Goal: Task Accomplishment & Management: Manage account settings

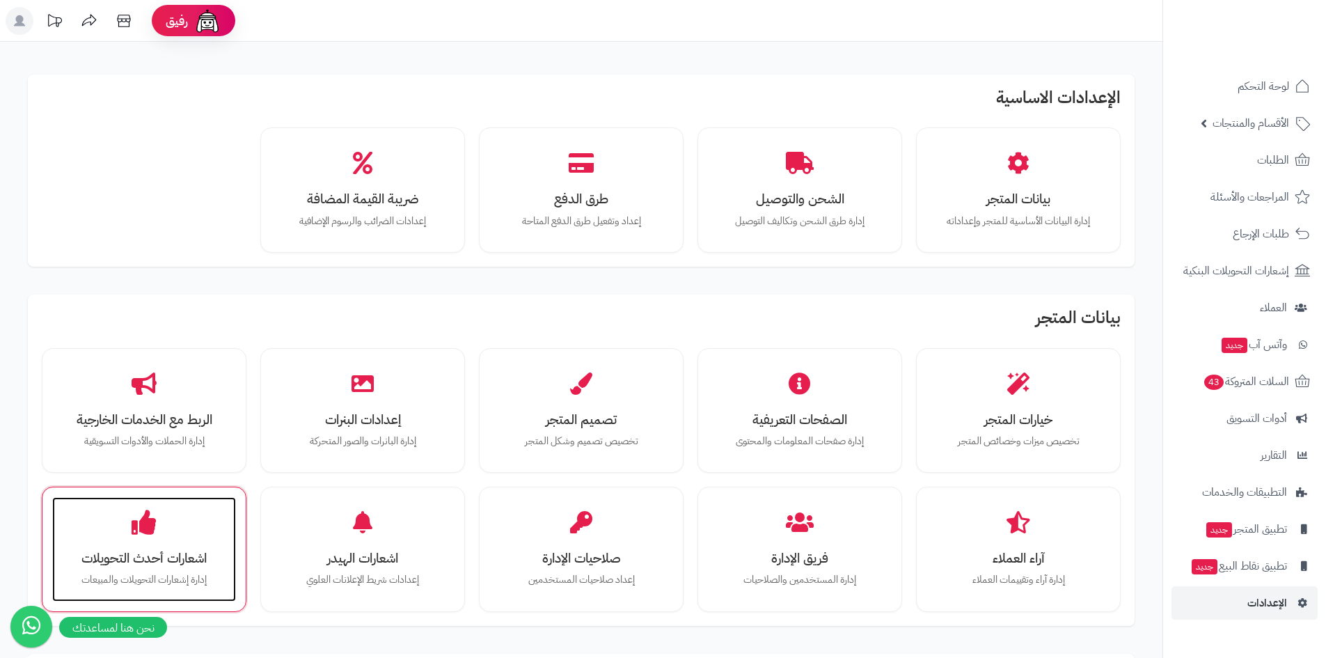
click at [186, 505] on div "اشعارات أحدث التحويلات إدارة إشعارات التحويلات والمبيعات" at bounding box center [144, 549] width 184 height 104
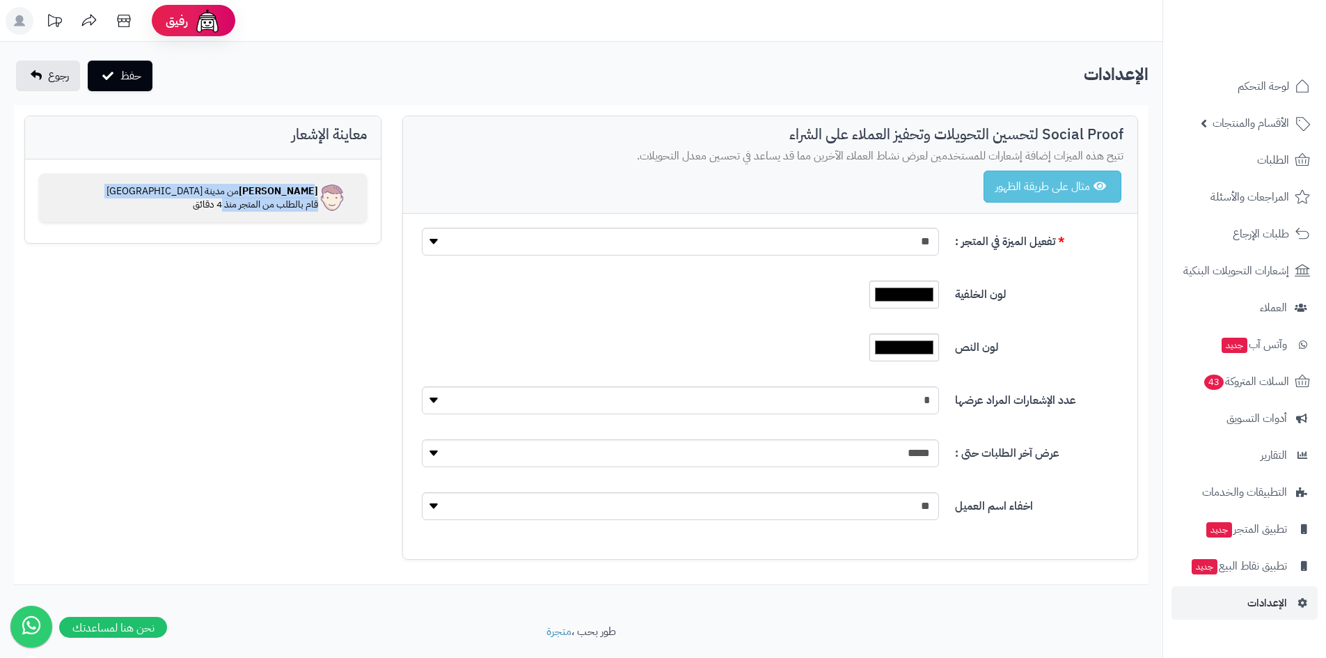
drag, startPoint x: 222, startPoint y: 222, endPoint x: 313, endPoint y: 159, distance: 110.1
click at [313, 159] on div "فيصل من مدينة الرياض قام بالطلب من المتجر منذ 4 دقائق" at bounding box center [203, 201] width 356 height 84
drag, startPoint x: 242, startPoint y: 235, endPoint x: 203, endPoint y: 276, distance: 56.2
click at [203, 276] on div "Social Proof لتحسين التحويلات وتحفيز العملاء على الشراء تتيح هذه الميزات إضافة …" at bounding box center [581, 345] width 1135 height 458
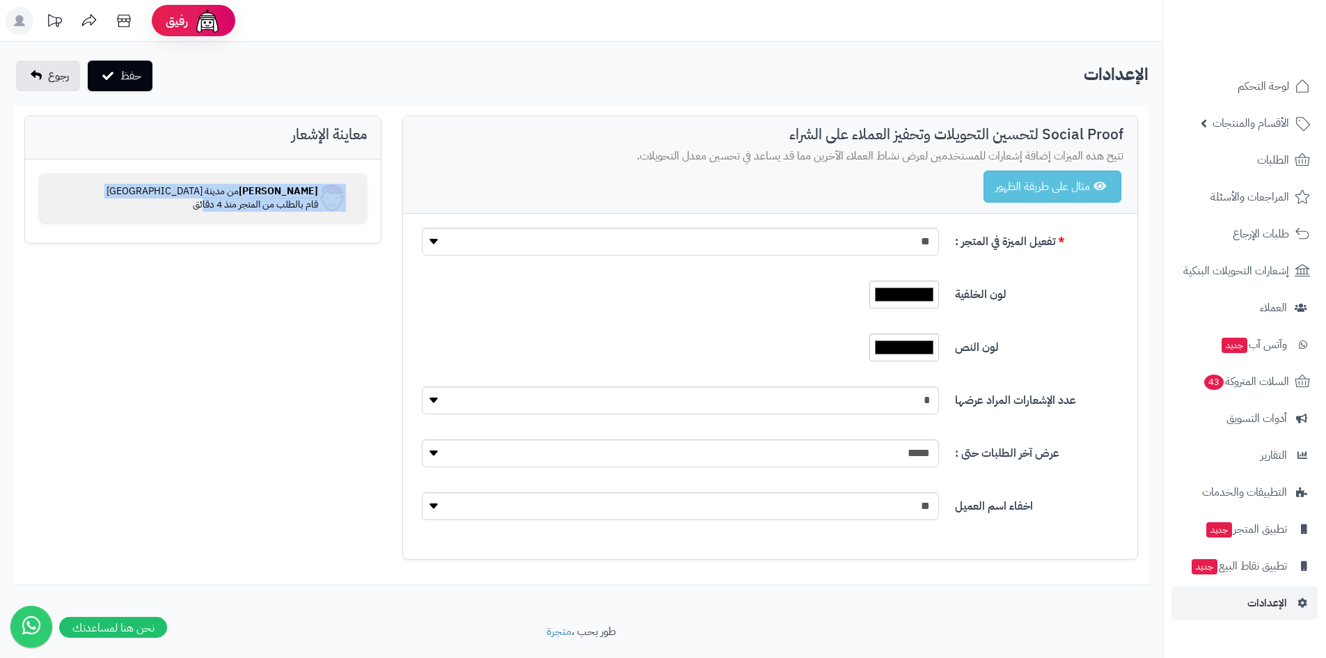
click at [203, 276] on div "Social Proof لتحسين التحويلات وتحفيز العملاء على الشراء تتيح هذه الميزات إضافة …" at bounding box center [581, 345] width 1135 height 458
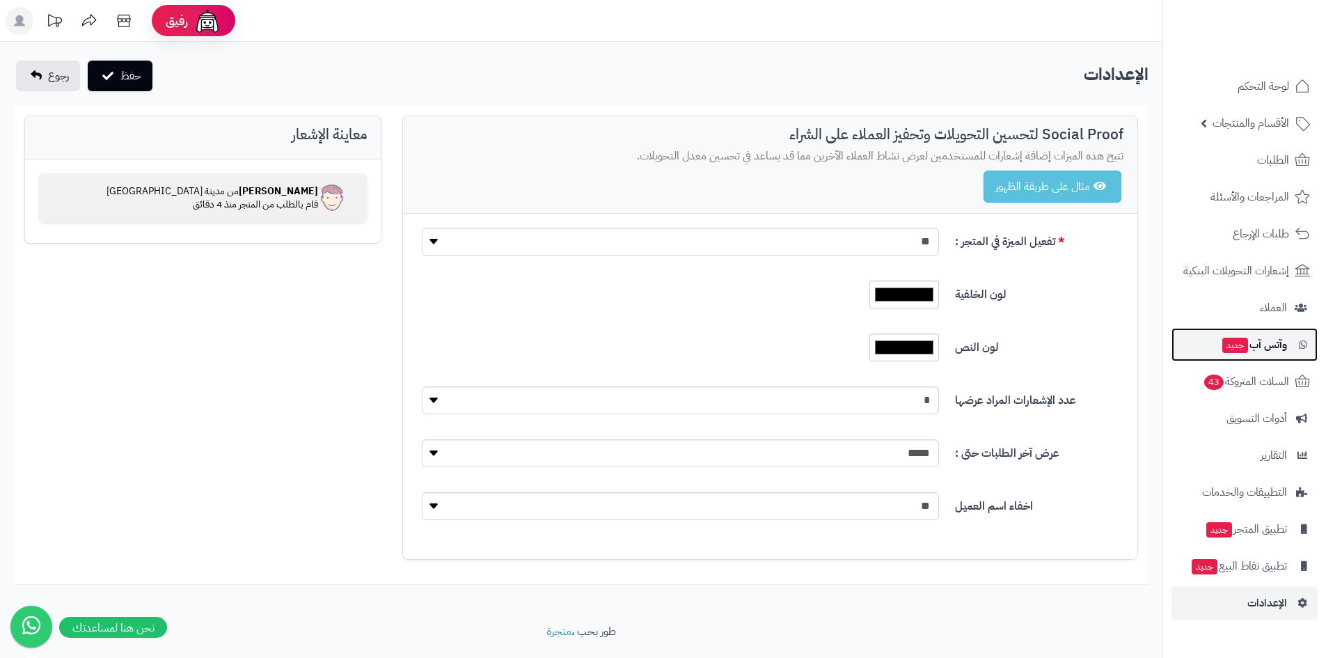
click at [1237, 347] on span "جديد" at bounding box center [1236, 345] width 26 height 15
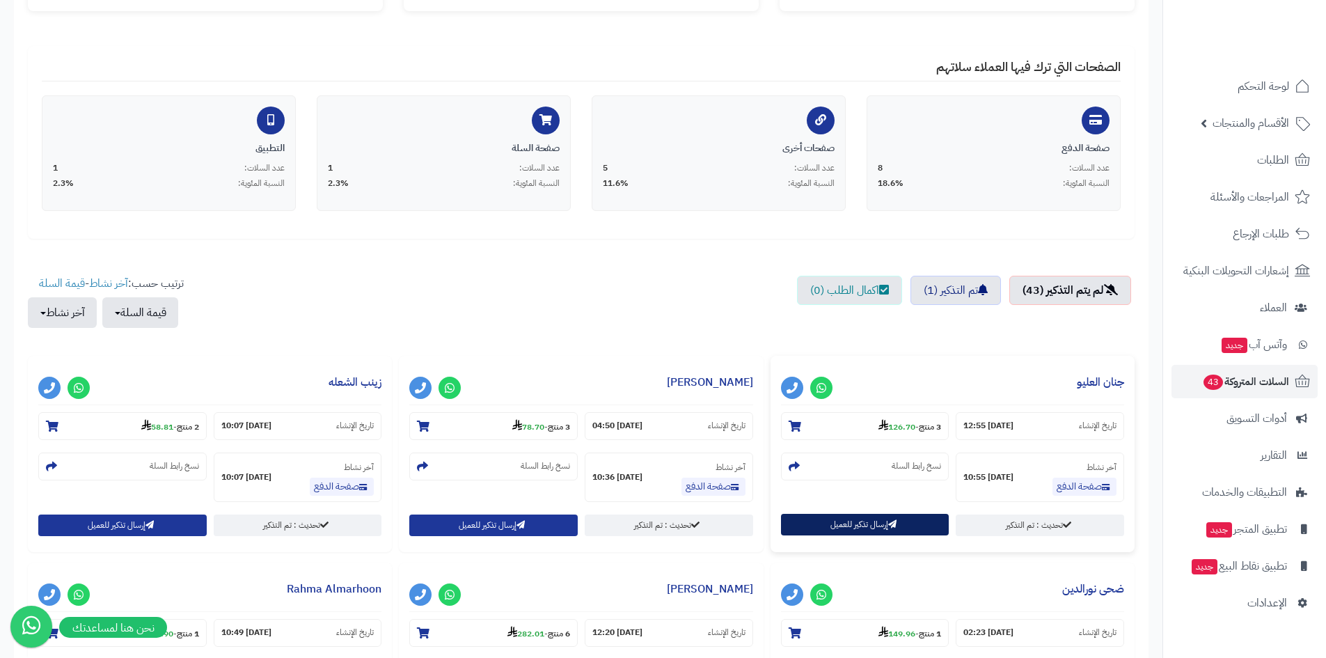
scroll to position [348, 0]
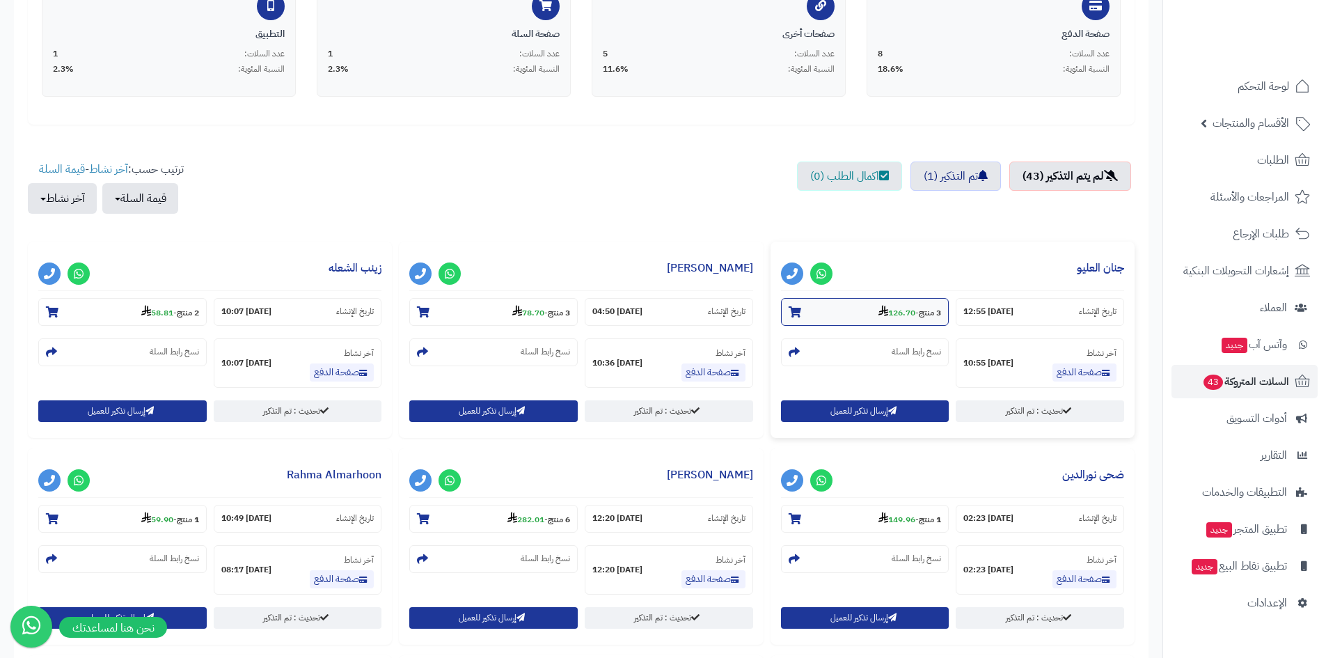
click at [899, 313] on strong "126.70" at bounding box center [897, 312] width 37 height 13
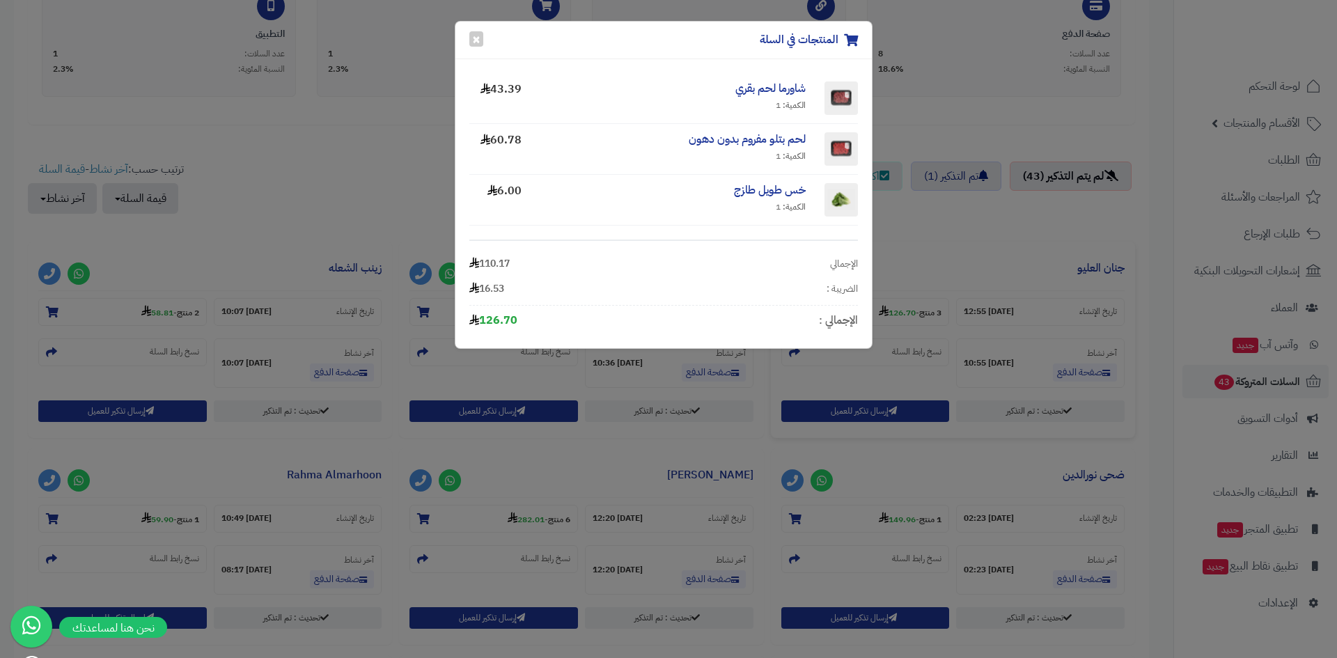
click at [616, 296] on div "الضريبة : 16.53" at bounding box center [663, 288] width 388 height 25
click at [398, 196] on div "المنتجات في السلة × شاورما لحم بقري الكمية: 1 43.39 لحم بتلو مفروم بدون دهون ال…" at bounding box center [668, 329] width 1337 height 658
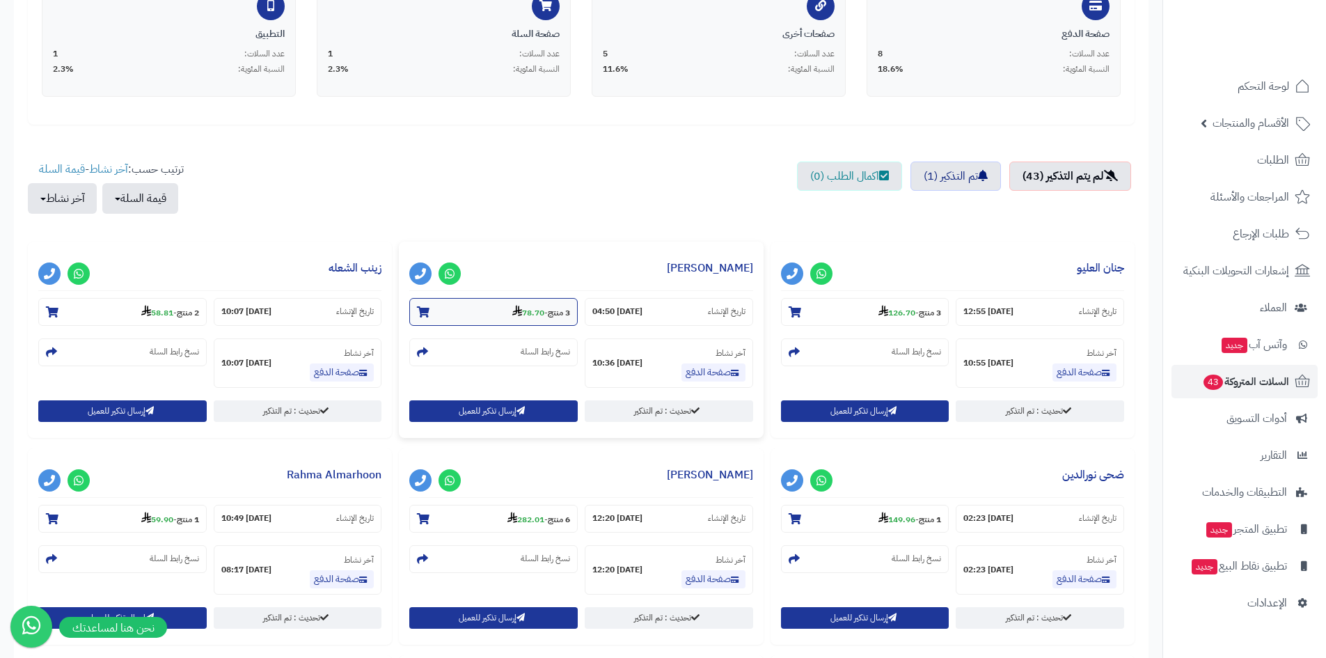
click at [537, 307] on strong "78.70" at bounding box center [528, 312] width 32 height 13
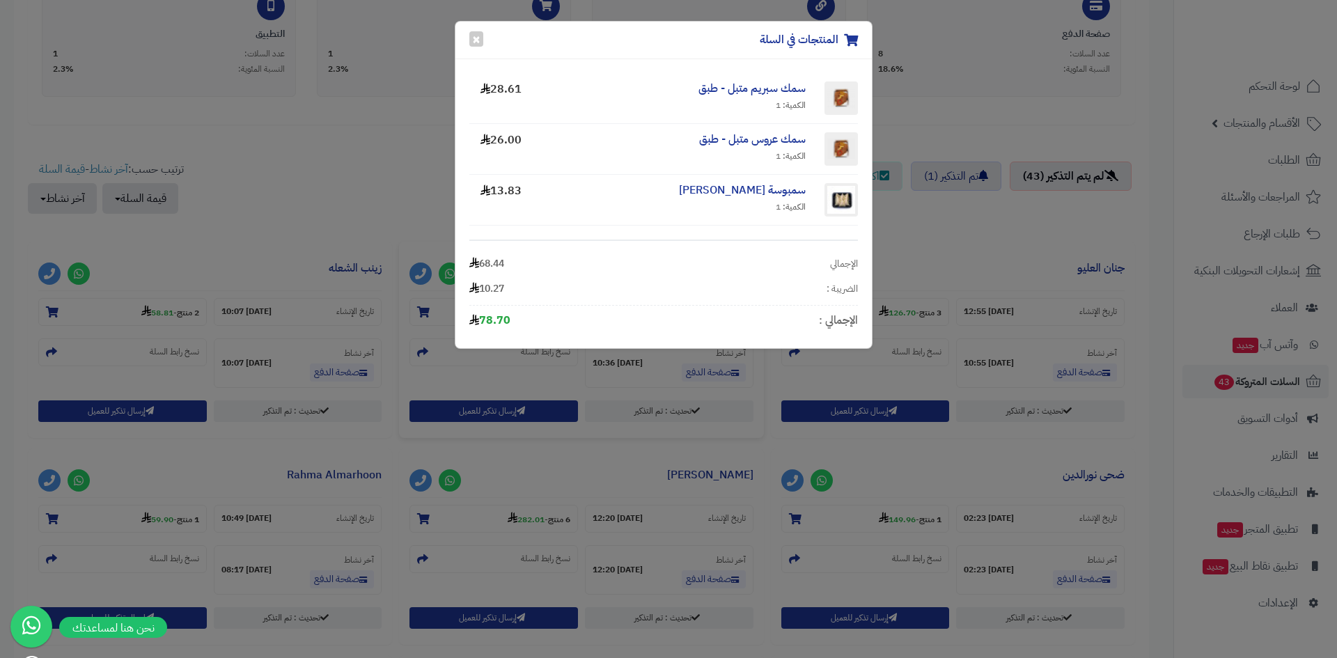
click at [944, 305] on div "المنتجات في السلة × سمك سبريم متبل - طبق الكمية: 1 28.61 سمك عروس متبل - طبق ال…" at bounding box center [668, 329] width 1337 height 658
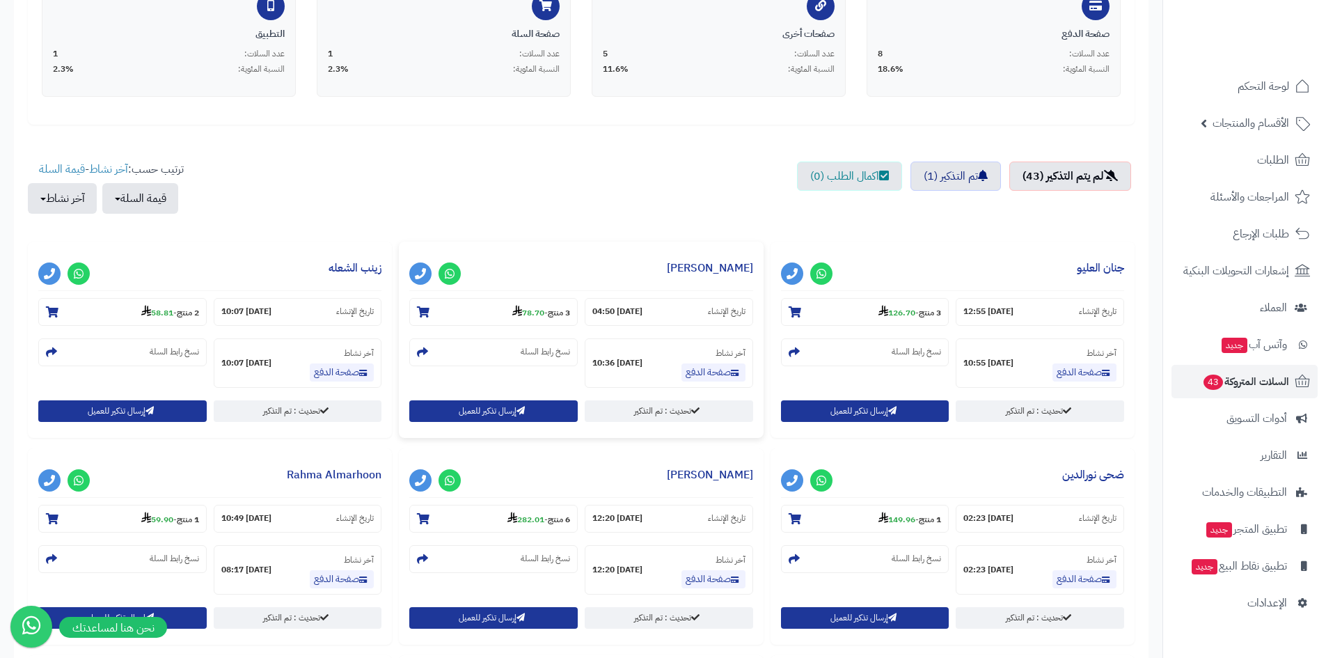
click at [895, 313] on strong "126.70" at bounding box center [897, 312] width 37 height 13
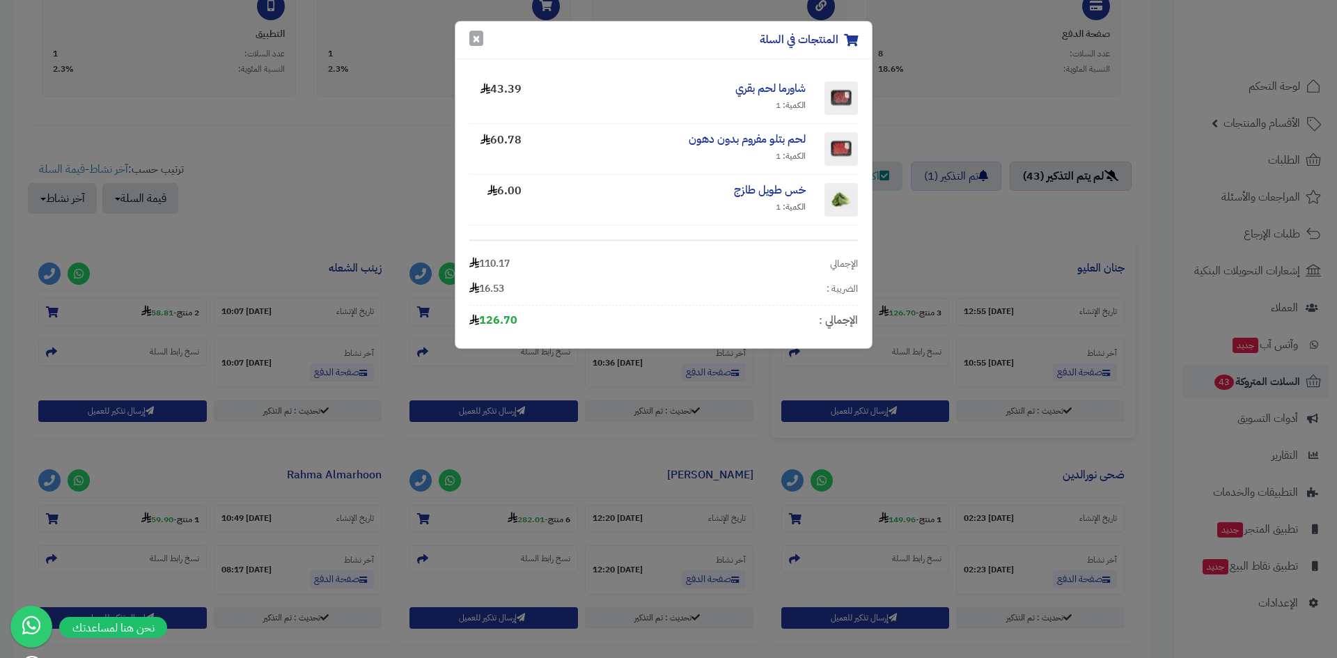
click at [478, 33] on button "×" at bounding box center [476, 38] width 14 height 15
